Goal: Find specific fact: Find specific fact

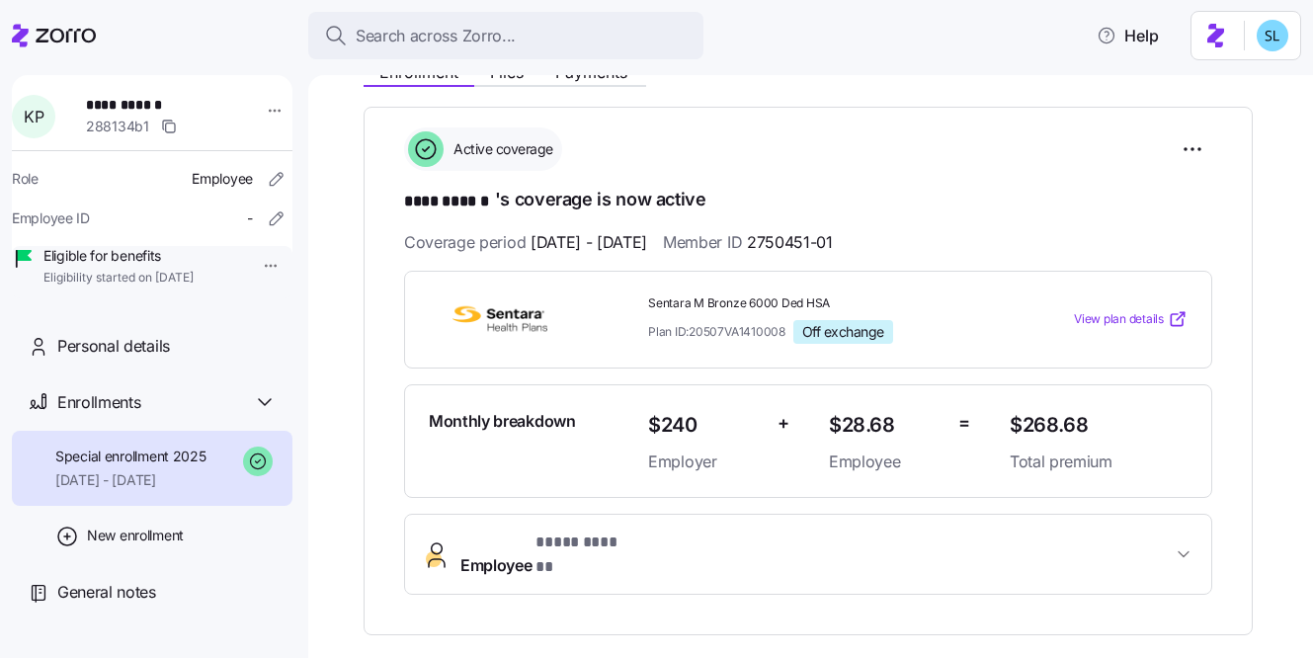
scroll to position [436, 0]
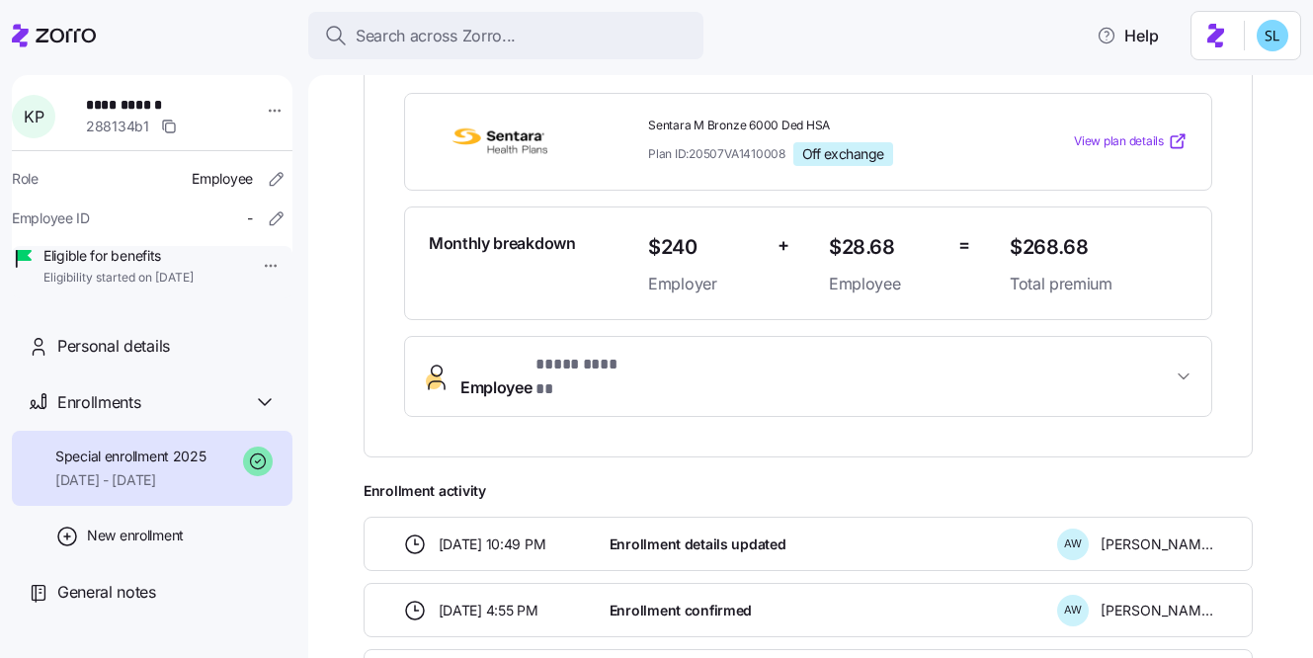
drag, startPoint x: 1105, startPoint y: 527, endPoint x: 1204, endPoint y: 530, distance: 98.9
click at [1204, 530] on div "A W [PERSON_NAME]" at bounding box center [1135, 545] width 156 height 32
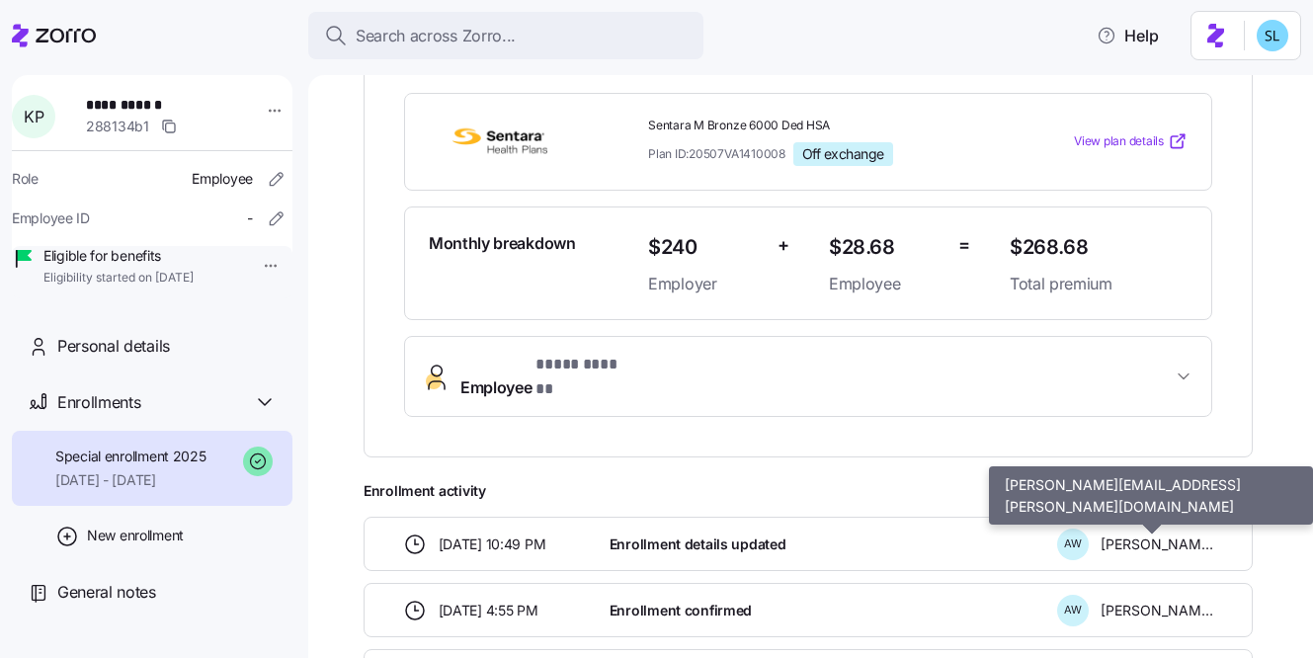
copy span "[PERSON_NAME]"
